Goal: Information Seeking & Learning: Understand process/instructions

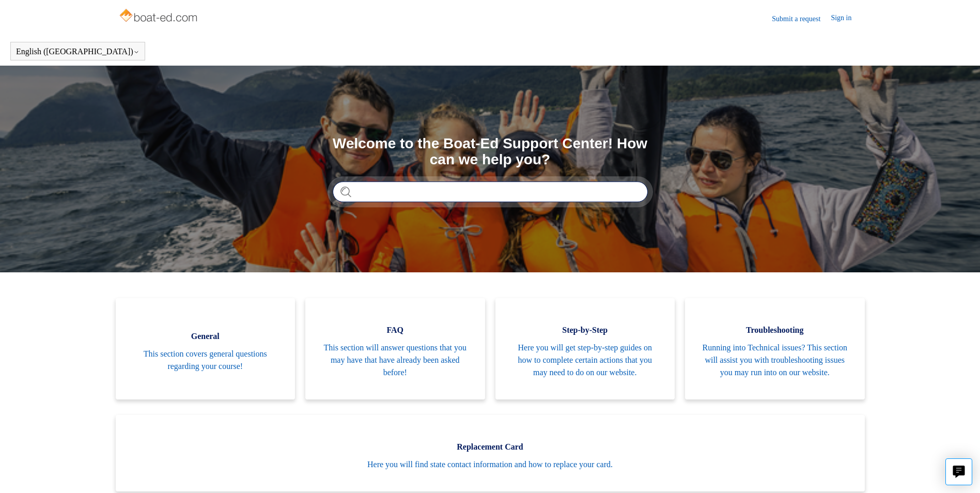
click at [526, 190] on input "Search" at bounding box center [490, 191] width 315 height 21
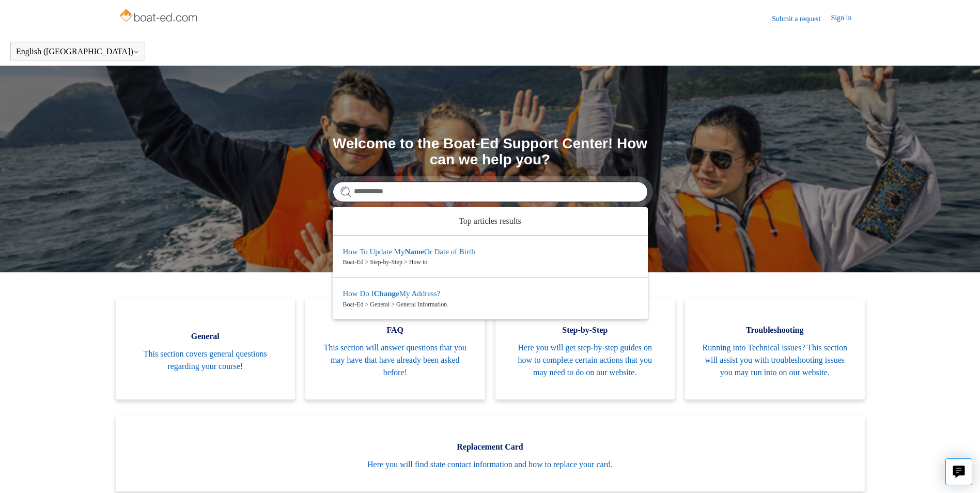
type input "**********"
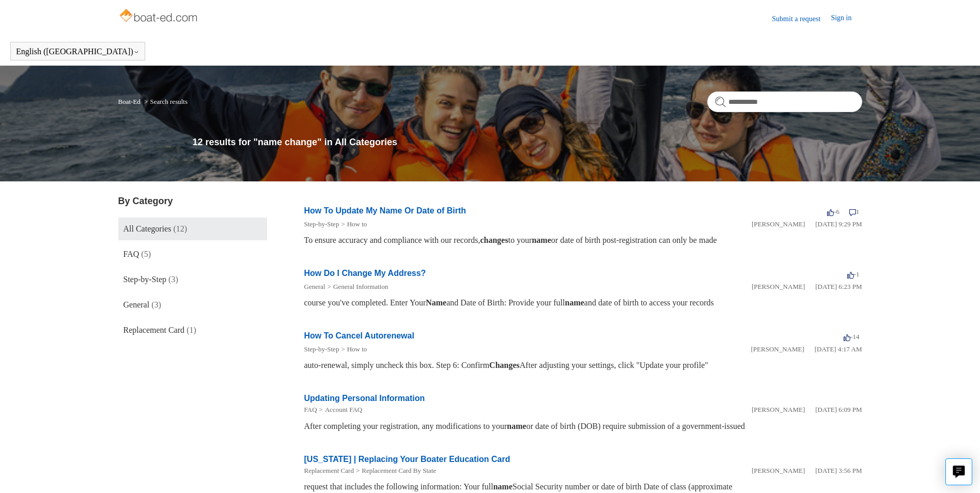
click at [419, 207] on link "How To Update My Name Or Date of Birth" at bounding box center [385, 210] width 162 height 9
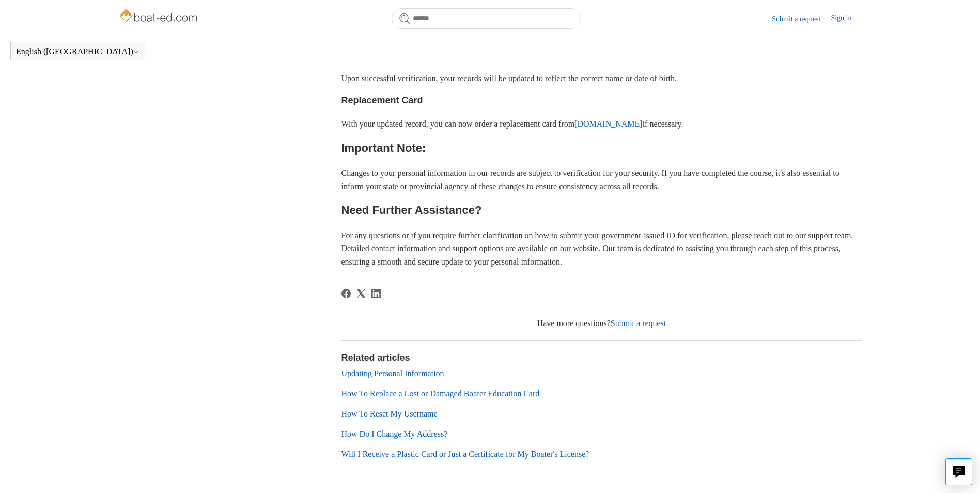
scroll to position [539, 0]
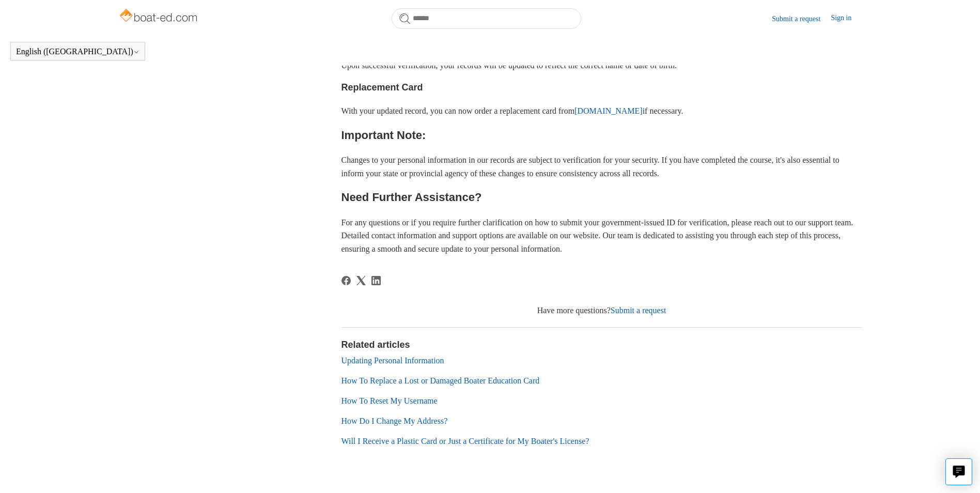
click at [401, 365] on link "Updating Personal Information" at bounding box center [392, 360] width 103 height 9
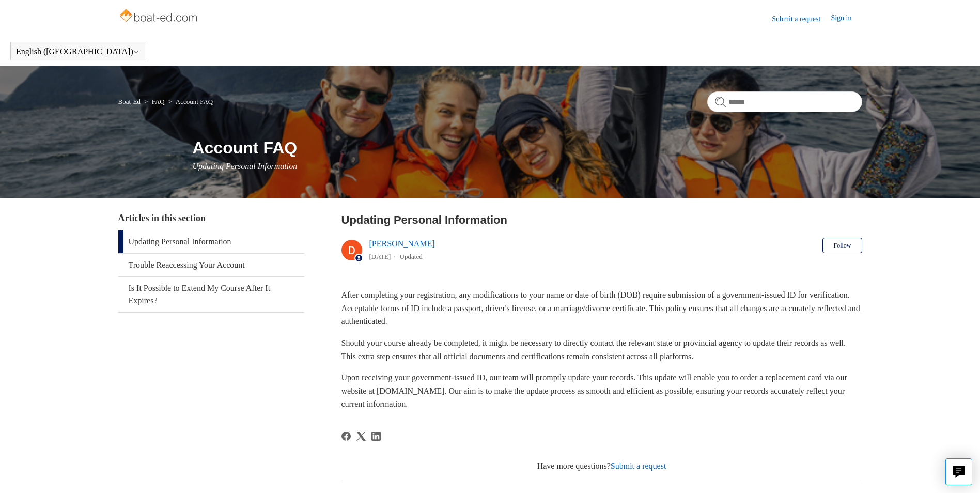
click at [845, 17] on link "Sign in" at bounding box center [845, 18] width 31 height 12
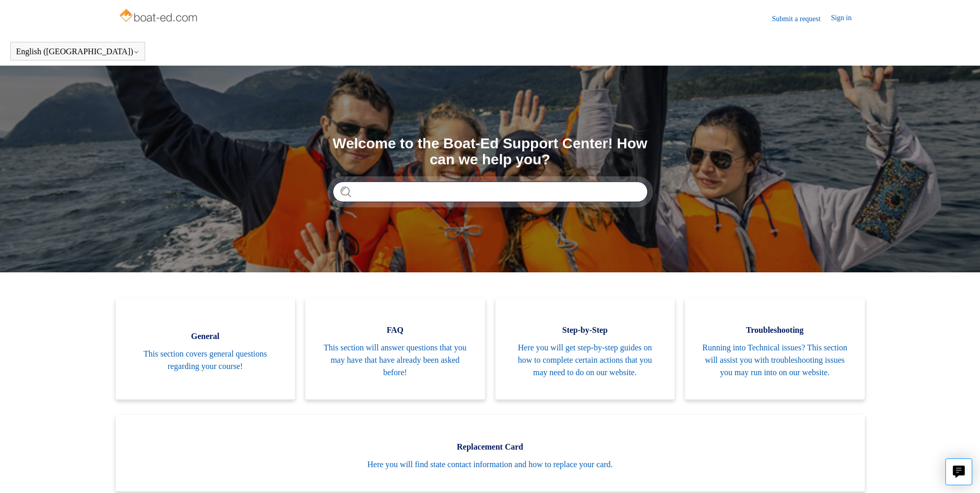
click at [415, 191] on input "Search" at bounding box center [490, 191] width 315 height 21
type input "**********"
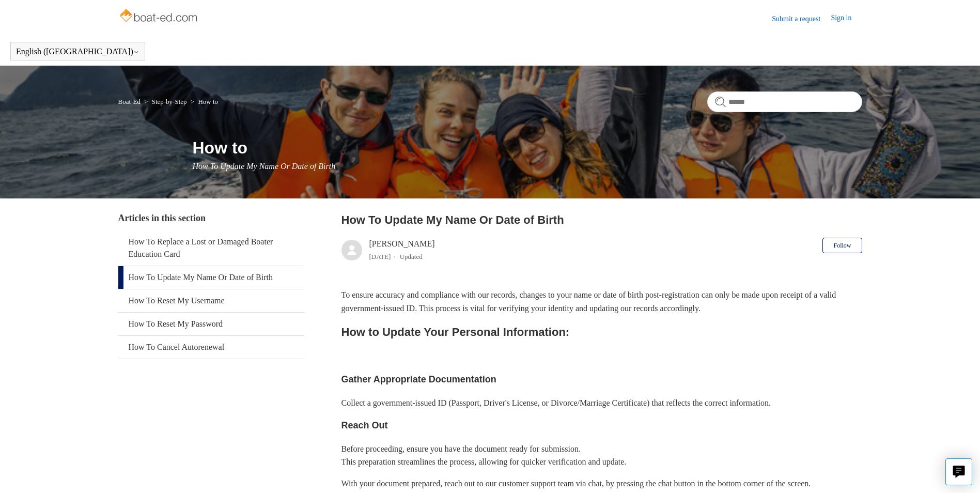
click at [799, 21] on link "Submit a request" at bounding box center [800, 18] width 59 height 11
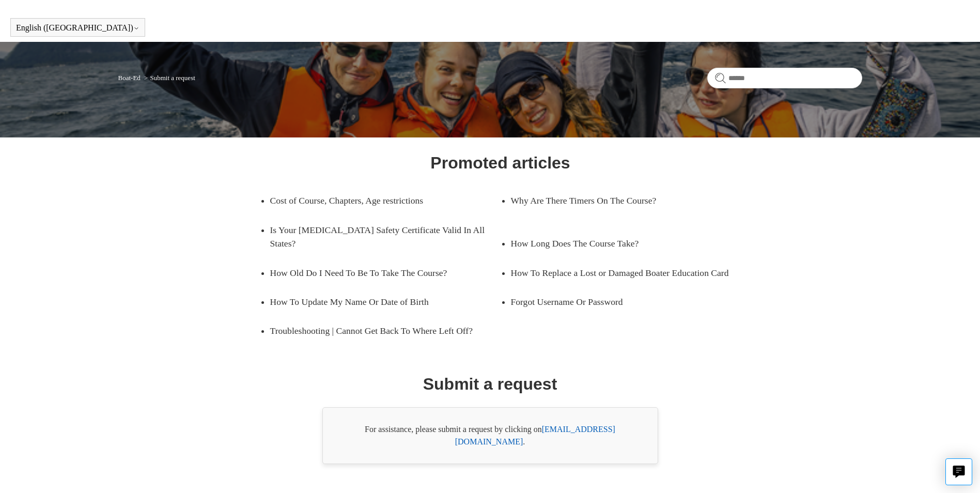
scroll to position [37, 0]
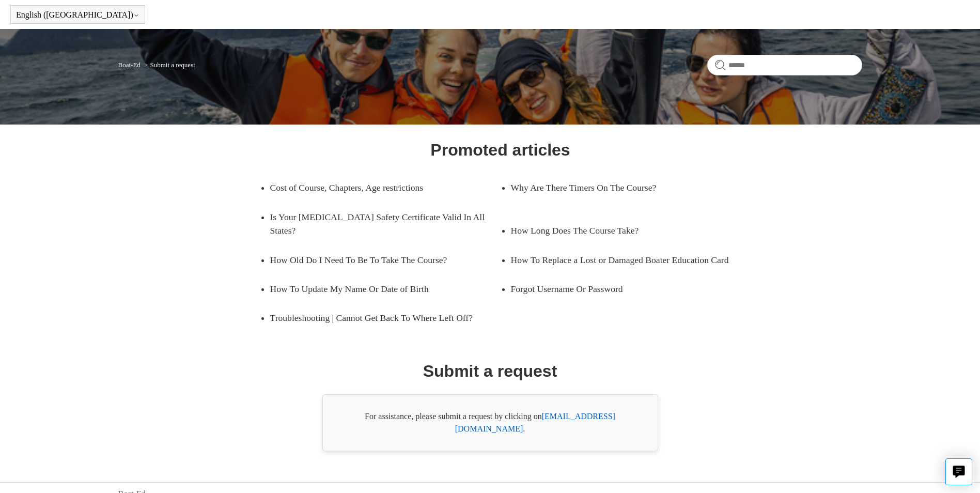
click at [579, 417] on link "support@boat-ed.com" at bounding box center [535, 422] width 160 height 21
click at [751, 67] on input "Search" at bounding box center [784, 65] width 155 height 21
click at [416, 287] on link "How To Update My Name Or Date of Birth" at bounding box center [377, 288] width 215 height 29
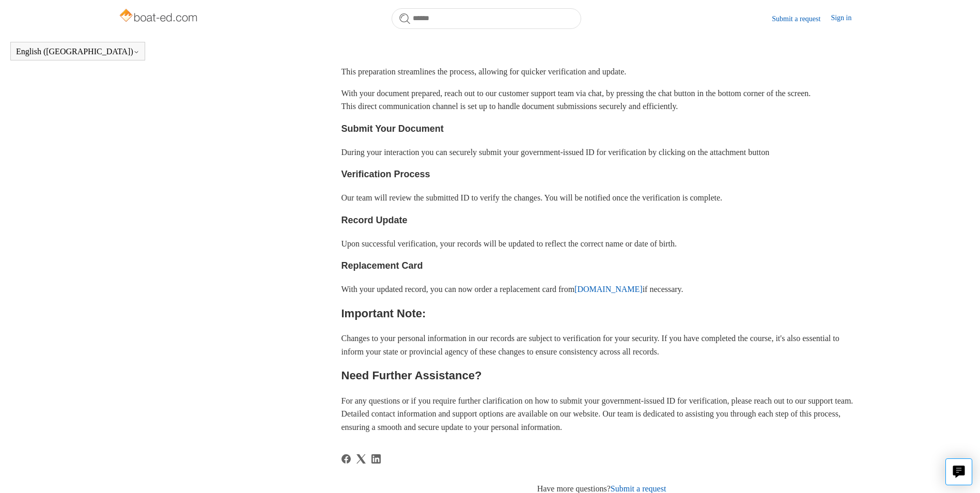
scroll to position [384, 0]
